Goal: Information Seeking & Learning: Learn about a topic

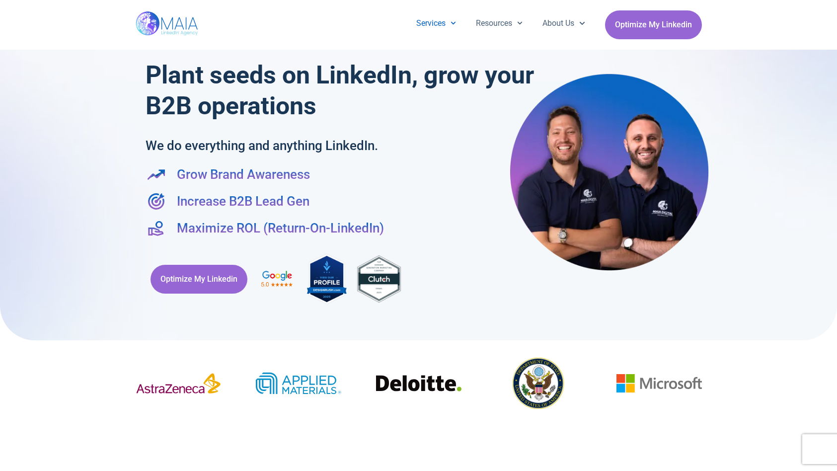
click at [437, 24] on link "Services" at bounding box center [436, 23] width 60 height 26
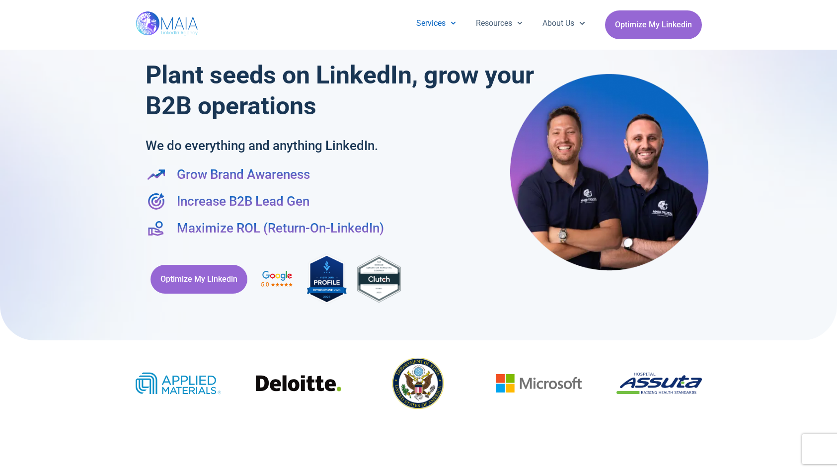
click at [437, 23] on link "Services" at bounding box center [436, 23] width 60 height 26
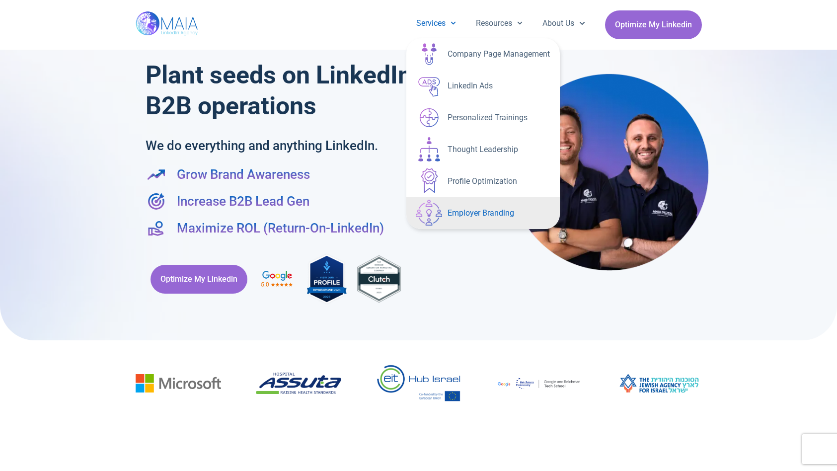
click at [469, 216] on link "Employer Branding" at bounding box center [482, 213] width 153 height 32
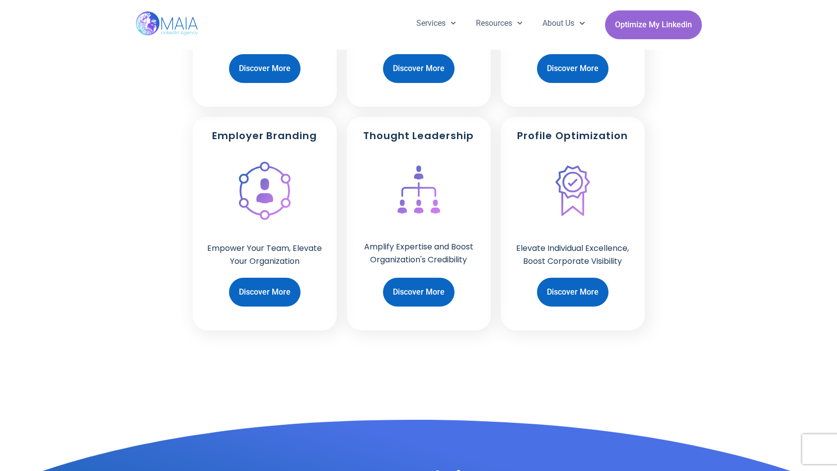
scroll to position [879, 0]
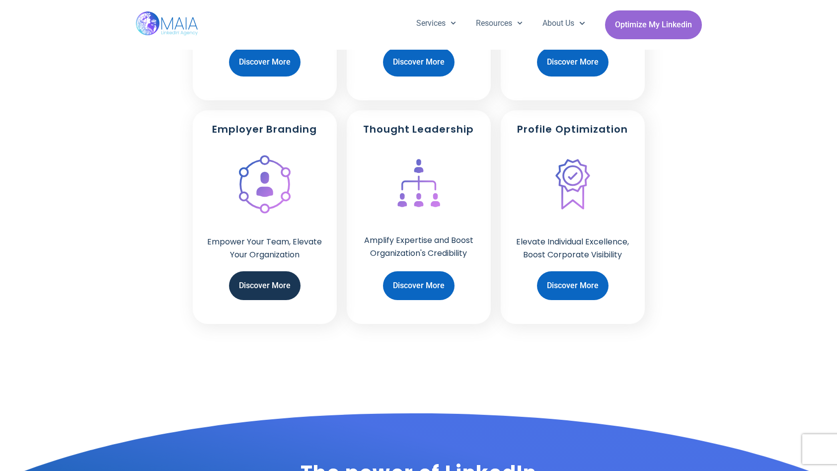
click at [251, 276] on span "Discover More" at bounding box center [265, 285] width 52 height 19
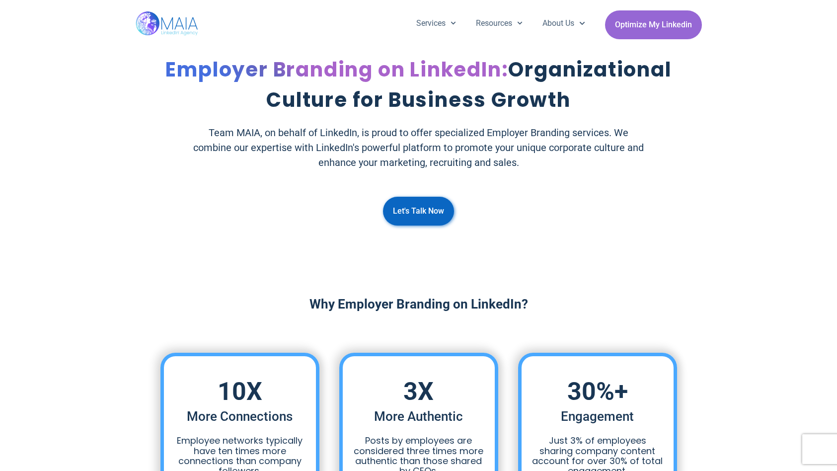
scroll to position [271, 0]
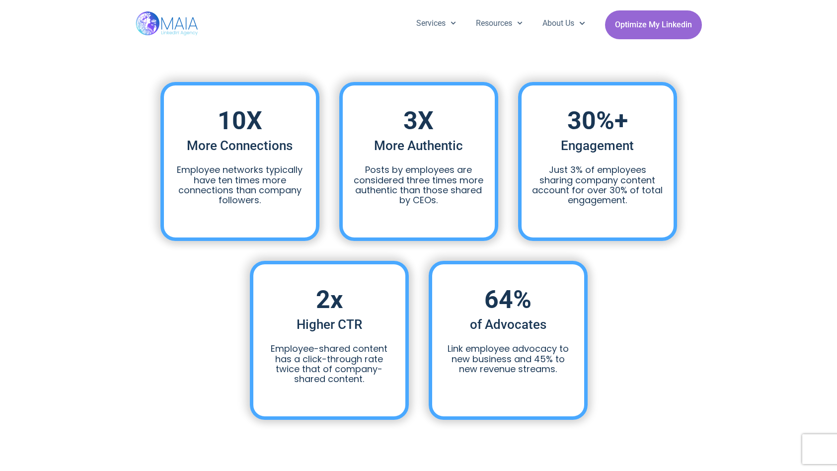
drag, startPoint x: 379, startPoint y: 290, endPoint x: 780, endPoint y: 444, distance: 429.4
click at [403, 313] on div "Higher CTR 2 x Employee-shared content has a click-through rate twice that of c…" at bounding box center [329, 340] width 159 height 159
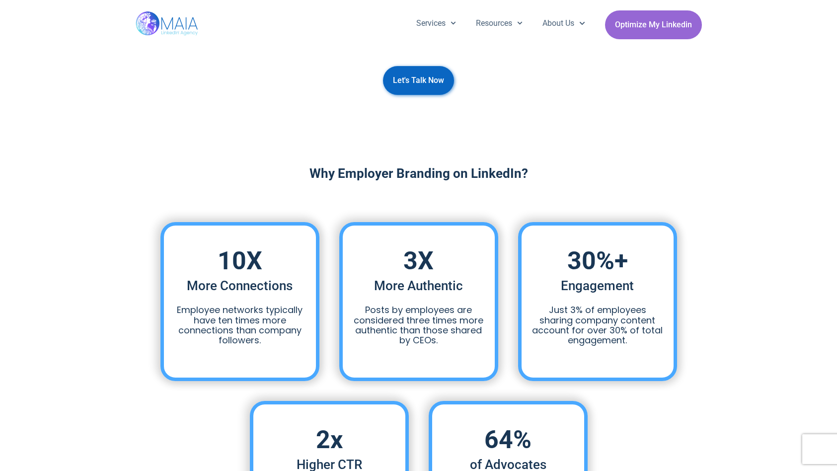
scroll to position [0, 0]
